Goal: Register for event/course

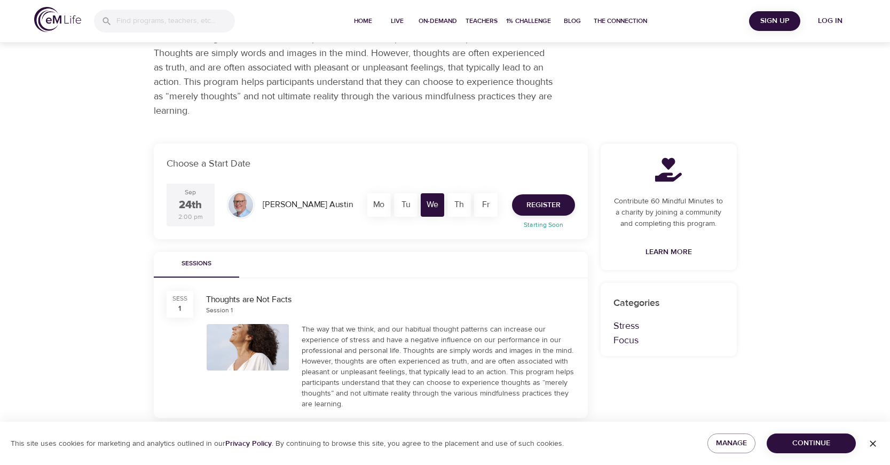
scroll to position [160, 0]
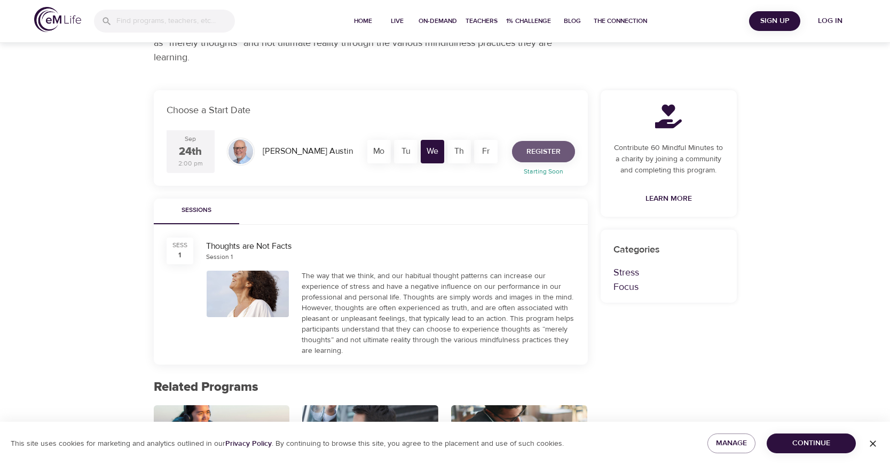
click at [540, 154] on span "Register" at bounding box center [544, 151] width 34 height 13
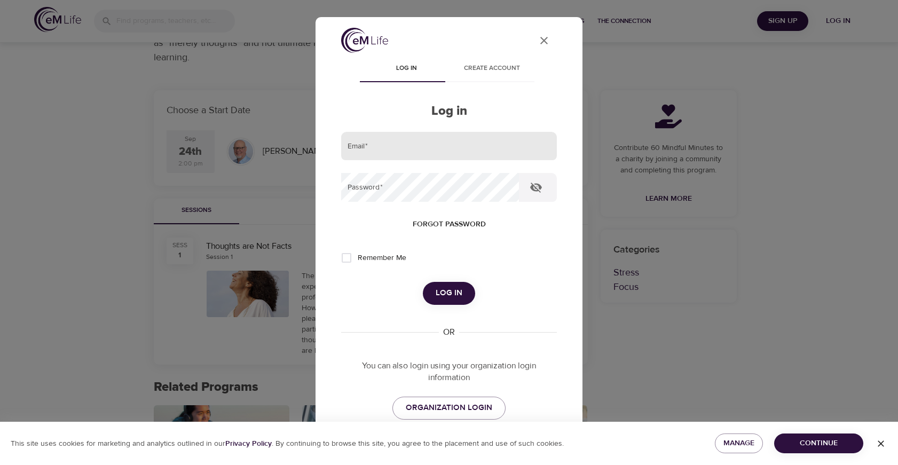
click at [395, 147] on input "email" at bounding box center [449, 146] width 216 height 29
type input "[EMAIL_ADDRESS][DOMAIN_NAME]"
click at [423, 282] on button "Log in" at bounding box center [449, 293] width 52 height 22
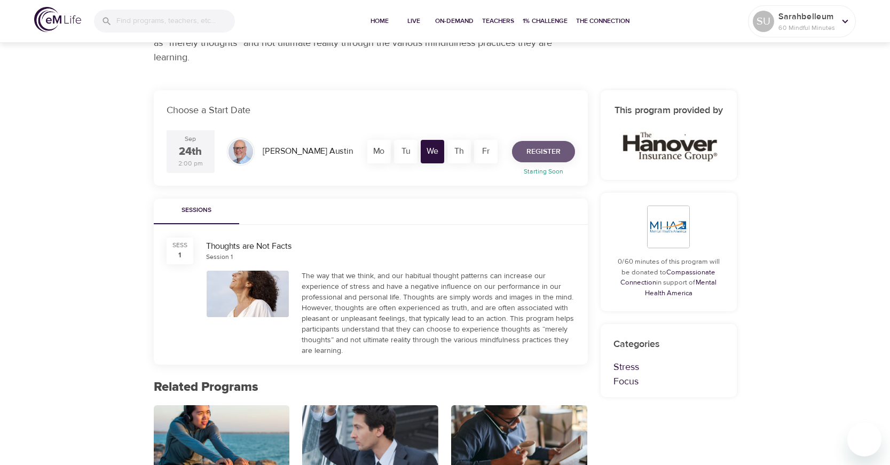
click at [548, 151] on span "Register" at bounding box center [544, 151] width 34 height 13
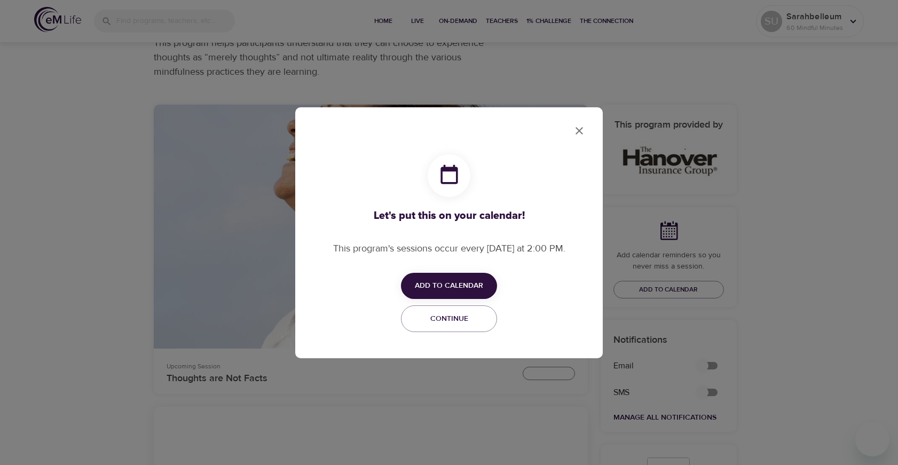
checkbox input "true"
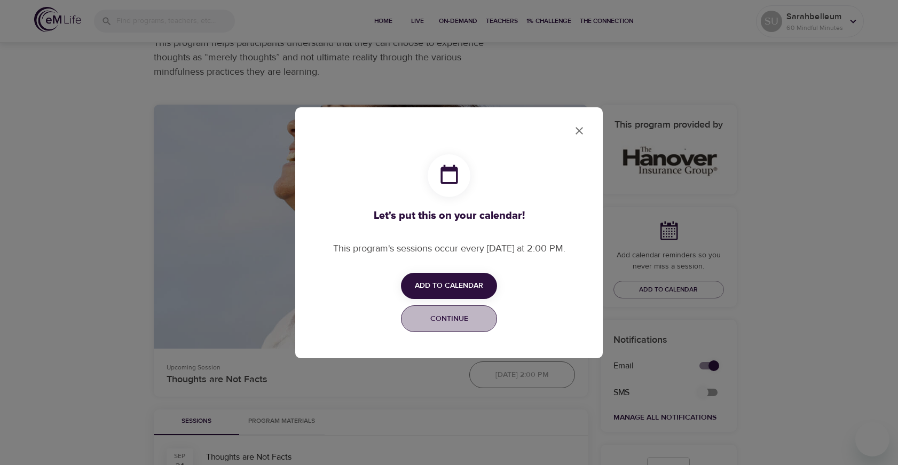
click at [456, 313] on span "Continue" at bounding box center [449, 318] width 82 height 13
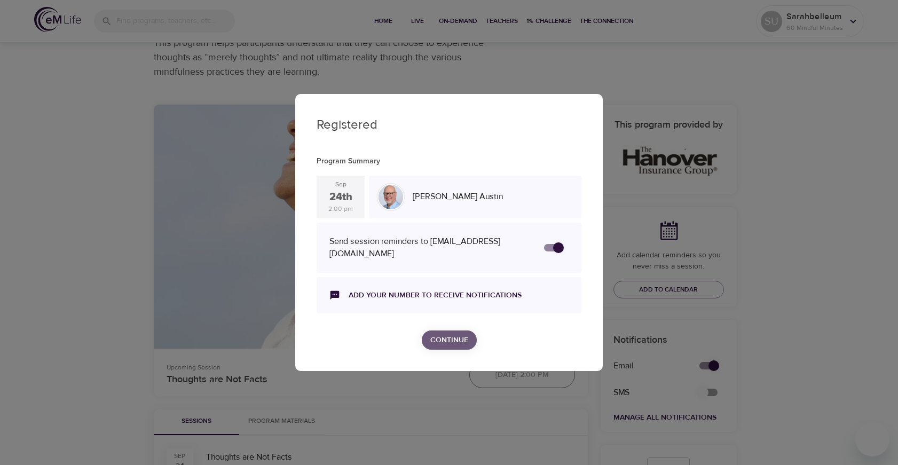
click at [450, 341] on span "Continue" at bounding box center [450, 340] width 38 height 13
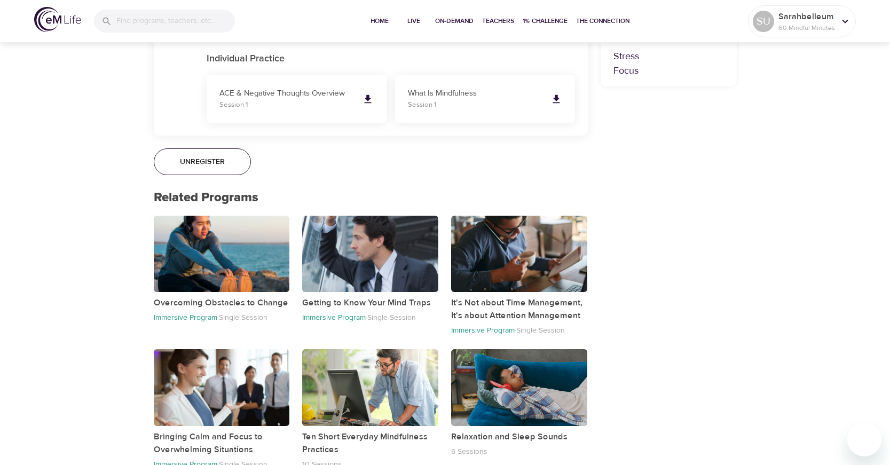
scroll to position [747, 0]
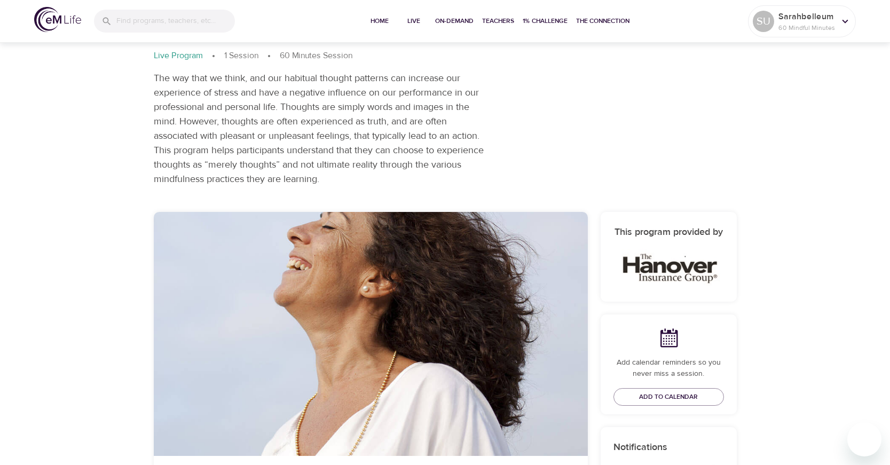
scroll to position [0, 0]
